Goal: Task Accomplishment & Management: Manage account settings

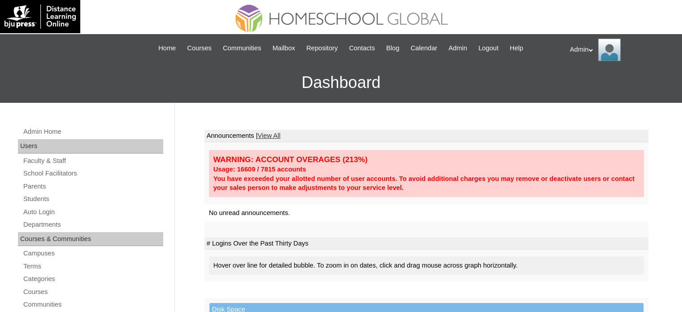
click at [31, 198] on link "Students" at bounding box center [92, 198] width 141 height 11
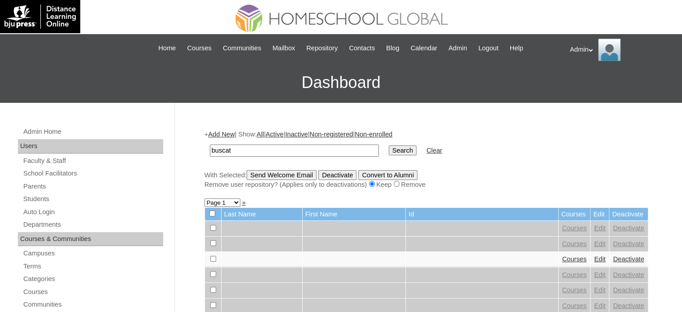
type input "buscato"
click at [389, 145] on input "Search" at bounding box center [403, 150] width 28 height 10
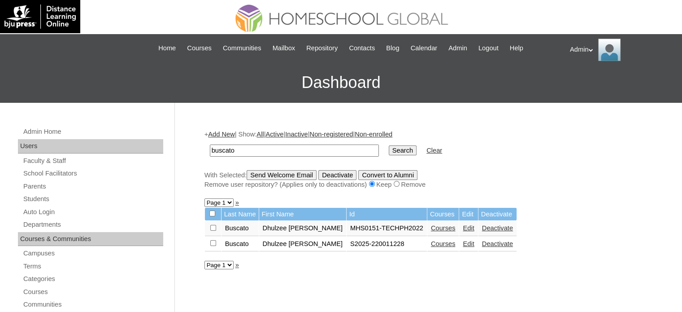
click at [431, 240] on link "Courses" at bounding box center [443, 243] width 25 height 7
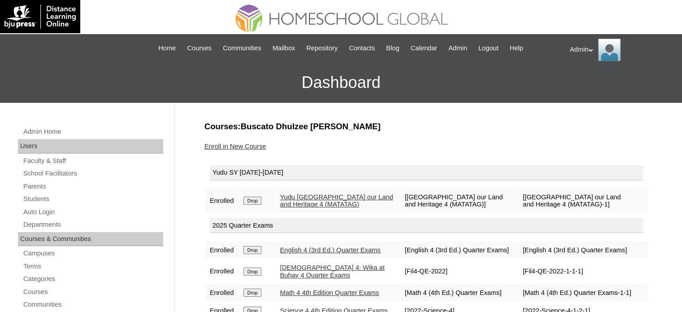
click at [257, 201] on input "Drop" at bounding box center [252, 201] width 17 height 8
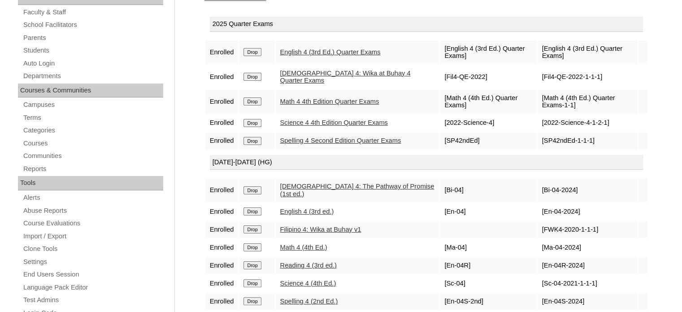
scroll to position [254, 0]
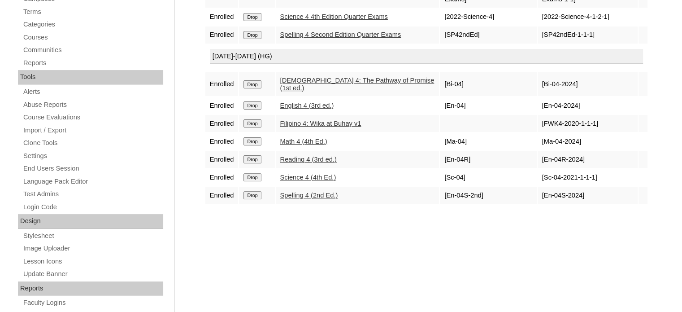
click at [371, 258] on div "Courses:Buscato Dhulzee [PERSON_NAME] Enroll in New Course 2025 Quarter Exams E…" at bounding box center [424, 166] width 449 height 601
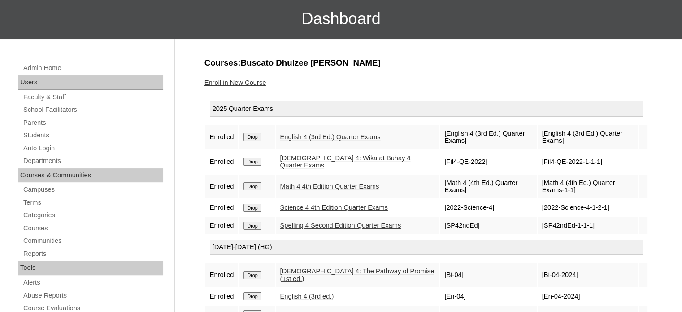
scroll to position [0, 0]
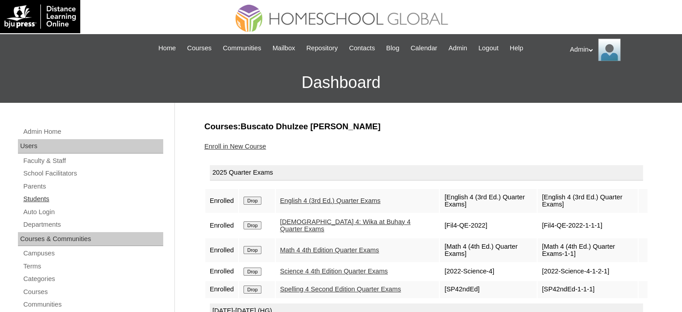
click at [44, 196] on link "Students" at bounding box center [92, 198] width 141 height 11
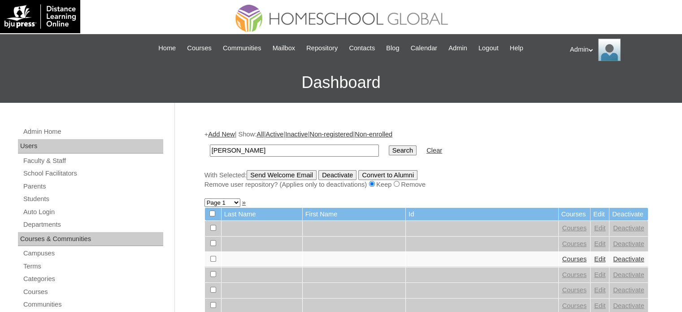
type input "[PERSON_NAME]"
click at [389, 147] on input "Search" at bounding box center [403, 150] width 28 height 10
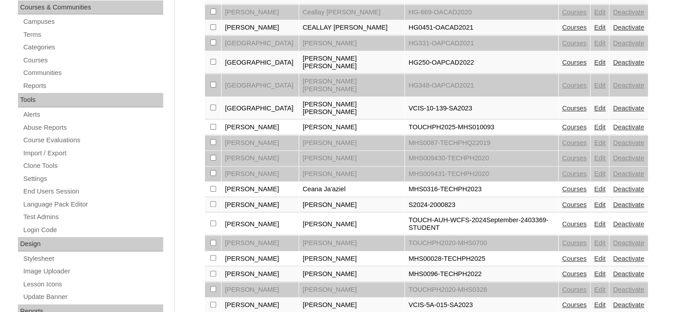
scroll to position [232, 0]
click at [595, 200] on link "Edit" at bounding box center [600, 203] width 11 height 7
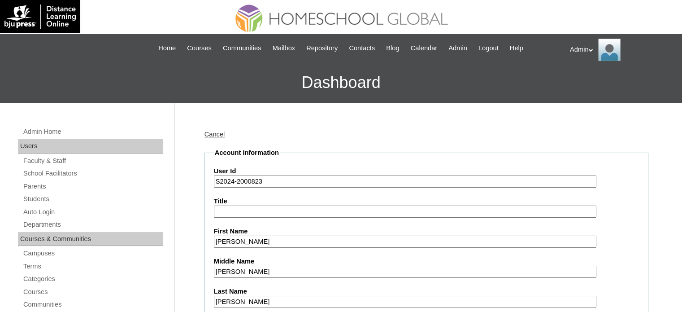
click at [234, 182] on input "S2024-2000823" at bounding box center [405, 181] width 383 height 12
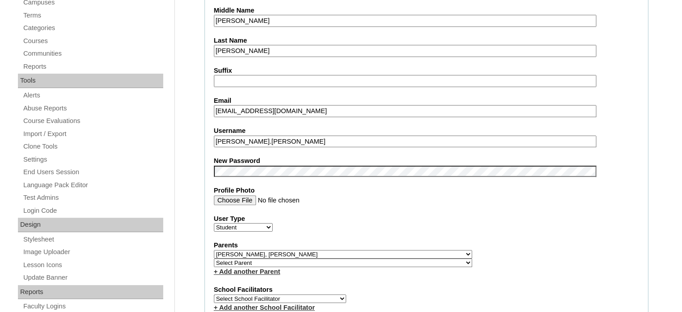
scroll to position [252, 0]
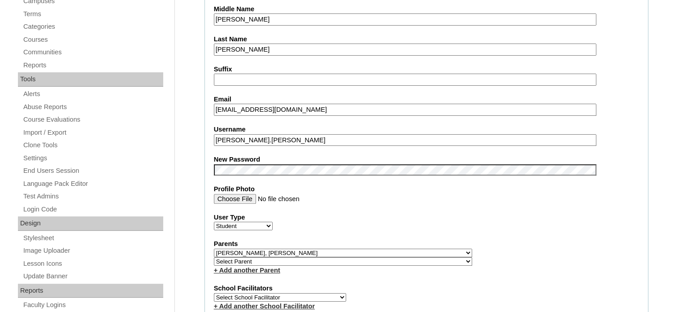
type input "S2025-2000823"
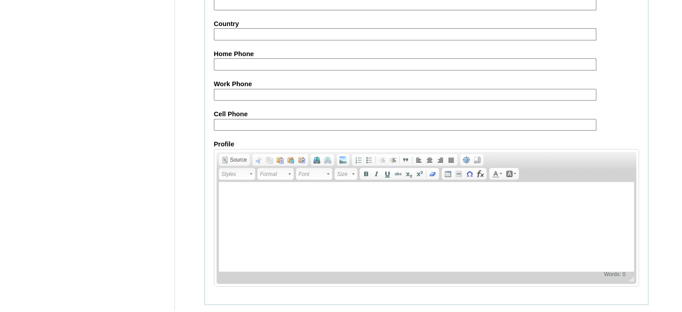
scroll to position [1045, 0]
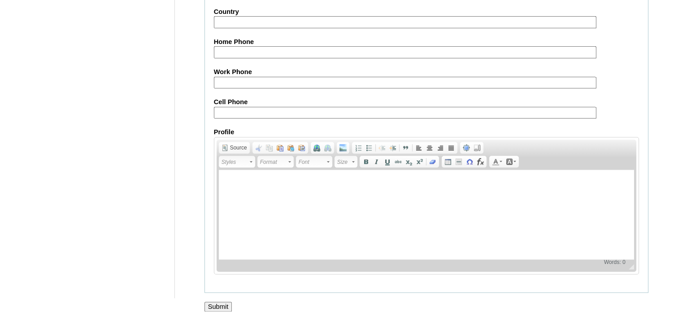
click at [217, 302] on input "Submit" at bounding box center [219, 307] width 28 height 10
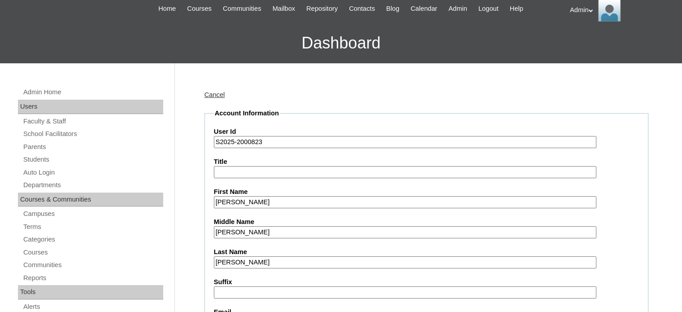
scroll to position [0, 0]
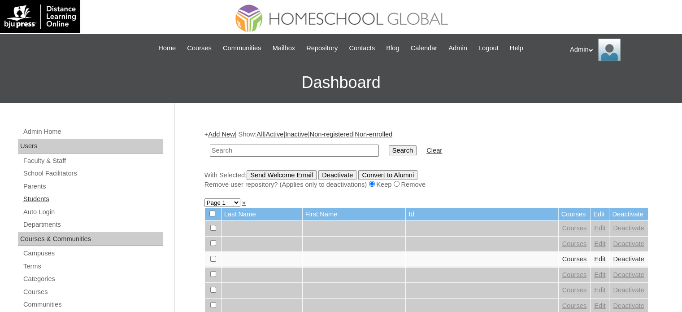
click at [50, 196] on link "Students" at bounding box center [92, 198] width 141 height 11
type input "f"
type input "b"
type input "[PERSON_NAME]"
click at [389, 149] on input "Search" at bounding box center [403, 150] width 28 height 10
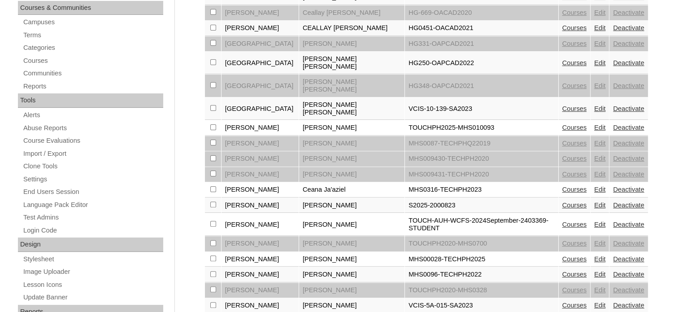
scroll to position [232, 0]
click at [570, 201] on link "Courses" at bounding box center [575, 204] width 25 height 7
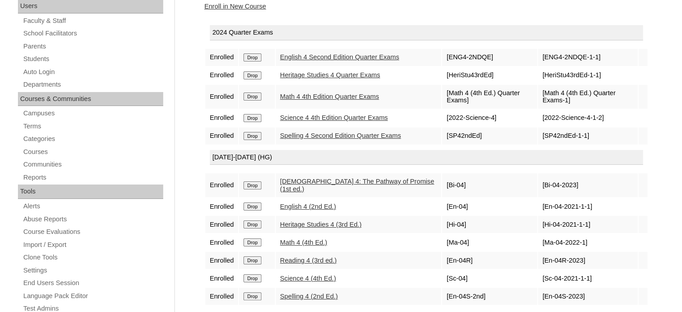
scroll to position [142, 0]
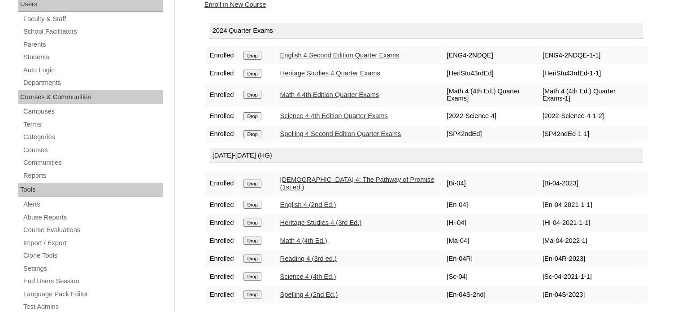
click at [258, 58] on input "Drop" at bounding box center [252, 56] width 17 height 8
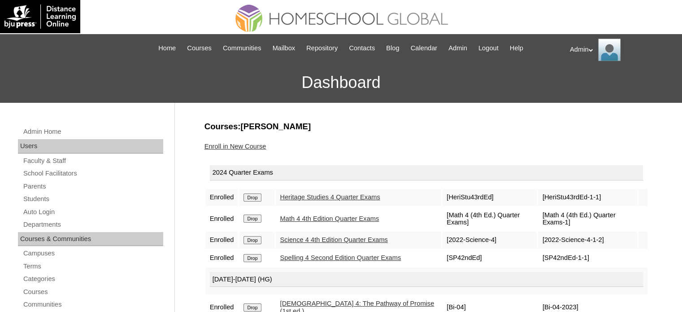
click at [254, 197] on input "Drop" at bounding box center [252, 197] width 17 height 8
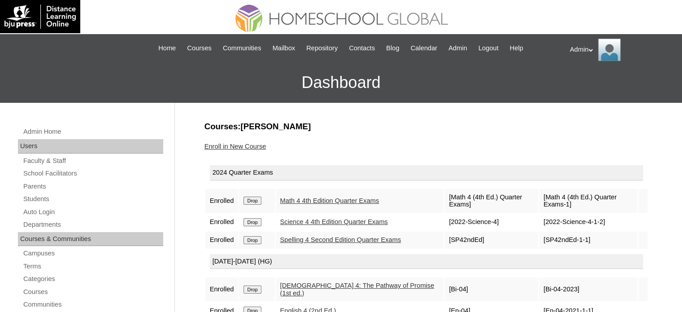
click at [250, 199] on input "Drop" at bounding box center [252, 201] width 17 height 8
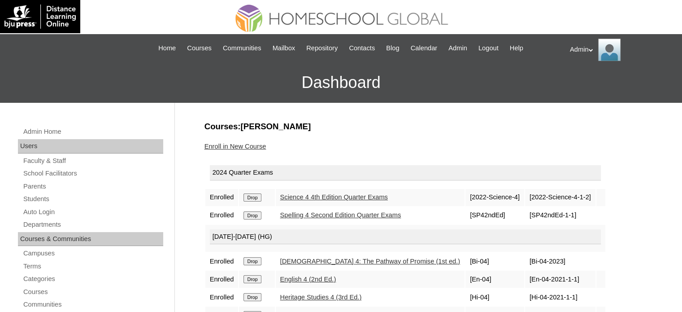
click at [257, 212] on input "Drop" at bounding box center [252, 215] width 17 height 8
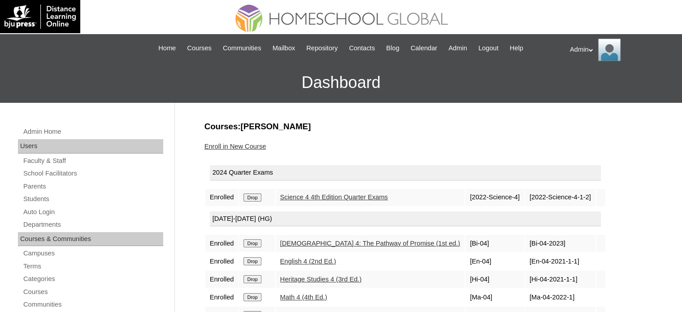
click at [250, 197] on input "Drop" at bounding box center [252, 197] width 17 height 8
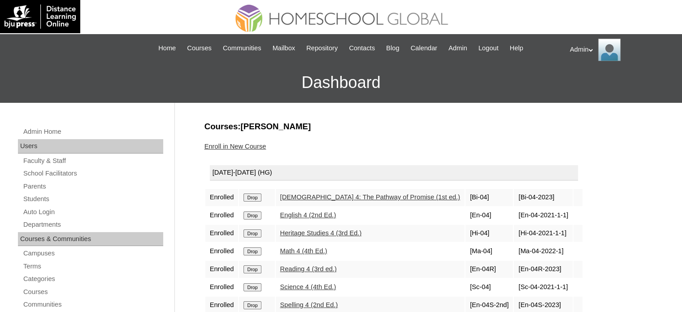
click at [255, 196] on input "Drop" at bounding box center [252, 197] width 17 height 8
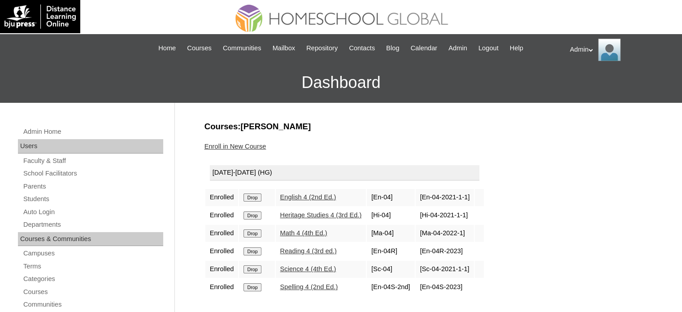
click at [255, 196] on input "Drop" at bounding box center [252, 197] width 17 height 8
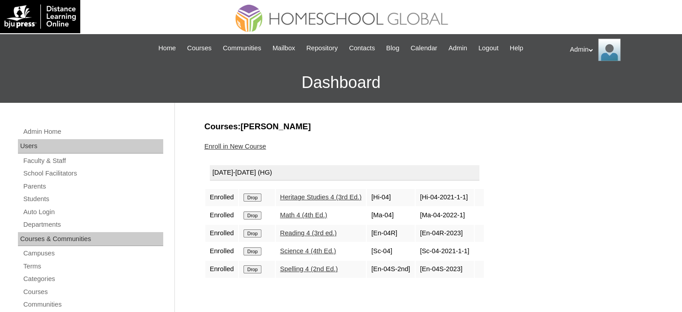
click at [255, 196] on input "Drop" at bounding box center [252, 197] width 17 height 8
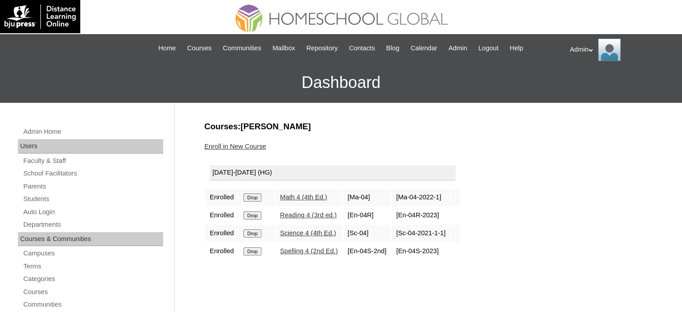
click at [255, 196] on input "Drop" at bounding box center [252, 197] width 17 height 8
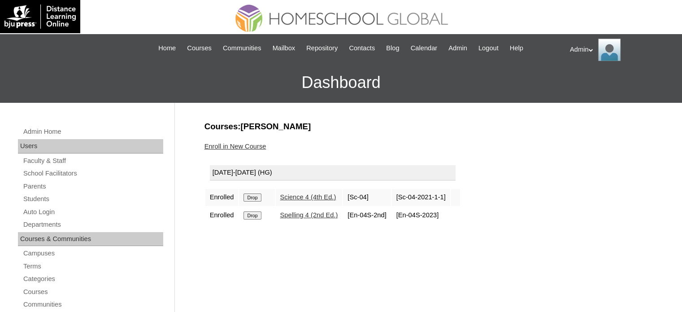
click at [255, 197] on input "Drop" at bounding box center [252, 197] width 17 height 8
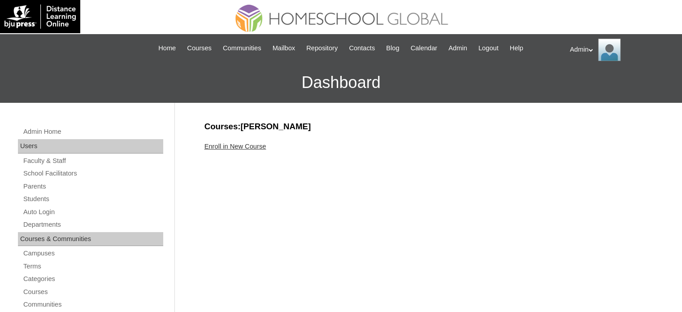
click at [236, 144] on link "Enroll in New Course" at bounding box center [236, 146] width 62 height 7
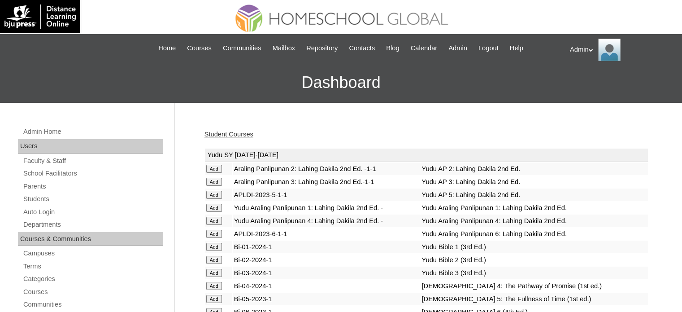
scroll to position [2379, 0]
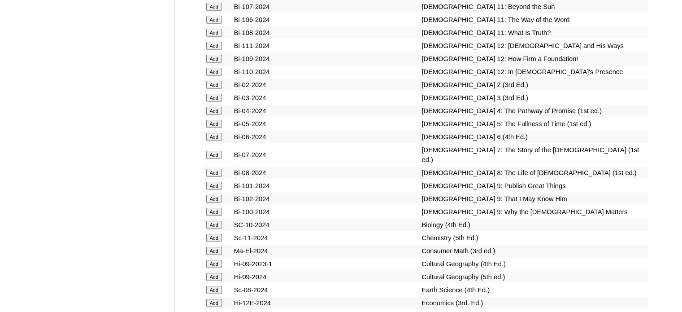
click at [215, 128] on input "Add" at bounding box center [214, 124] width 16 height 8
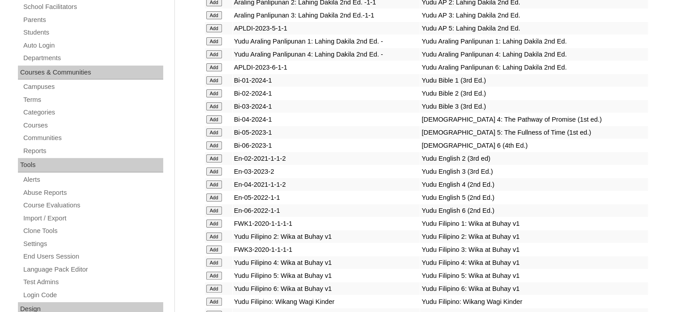
scroll to position [1001, 0]
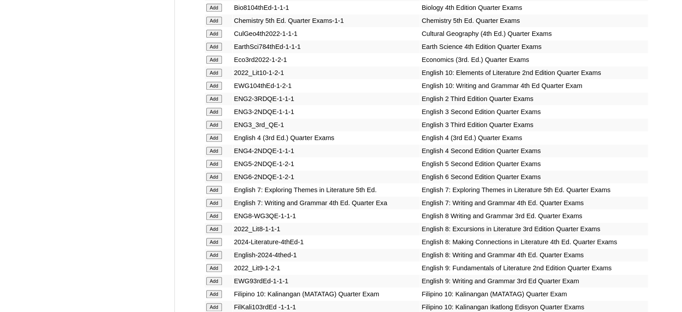
click at [215, 160] on input "Add" at bounding box center [214, 164] width 16 height 8
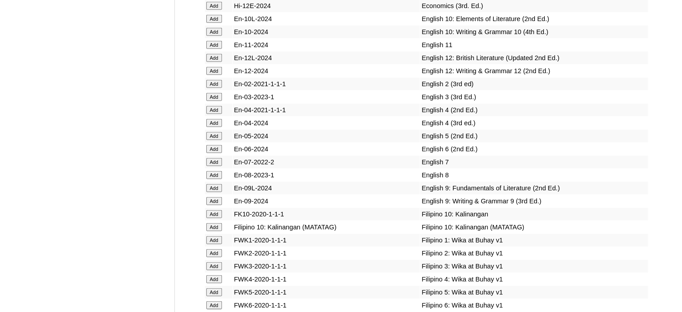
click at [213, 140] on input "Add" at bounding box center [214, 136] width 16 height 8
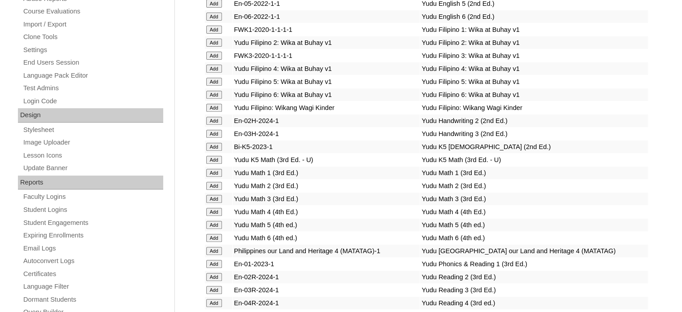
scroll to position [1540, 0]
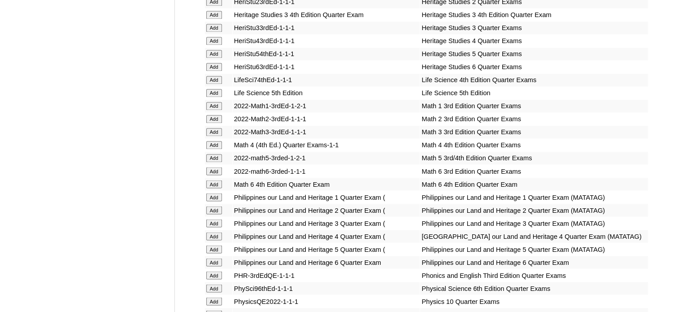
click at [213, 156] on input "Add" at bounding box center [214, 158] width 16 height 8
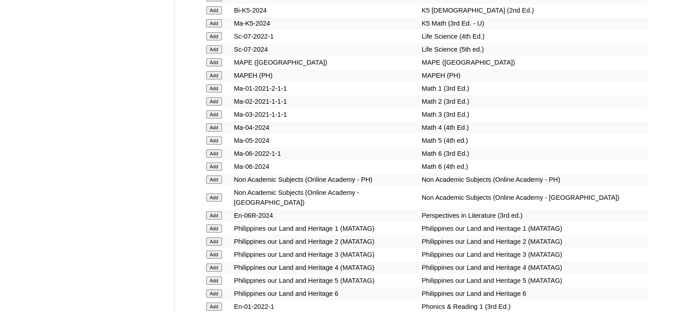
click at [217, 144] on input "Add" at bounding box center [214, 140] width 16 height 8
click at [214, 144] on input "Add" at bounding box center [214, 140] width 16 height 8
